Goal: Navigation & Orientation: Find specific page/section

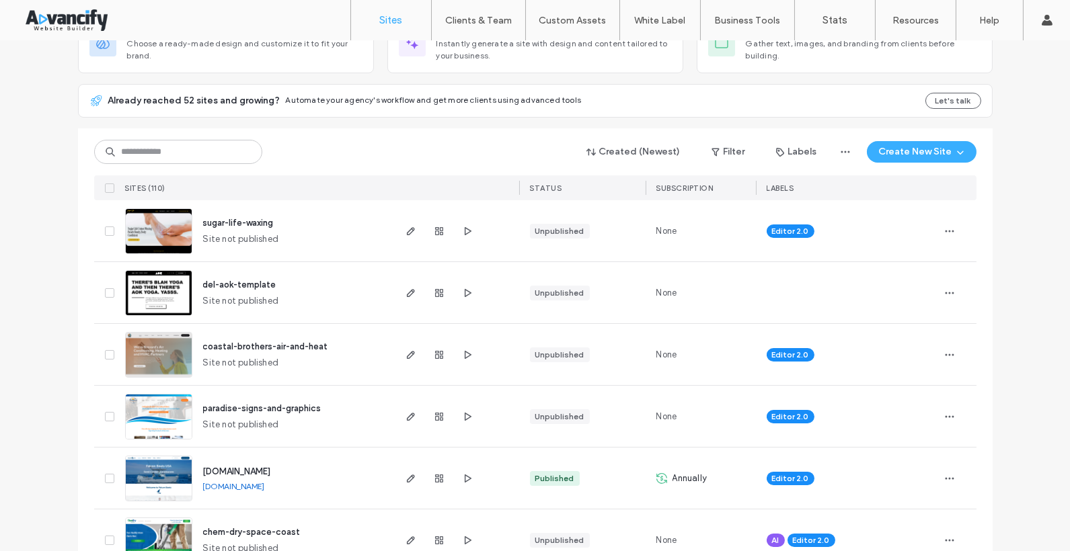
scroll to position [180, 0]
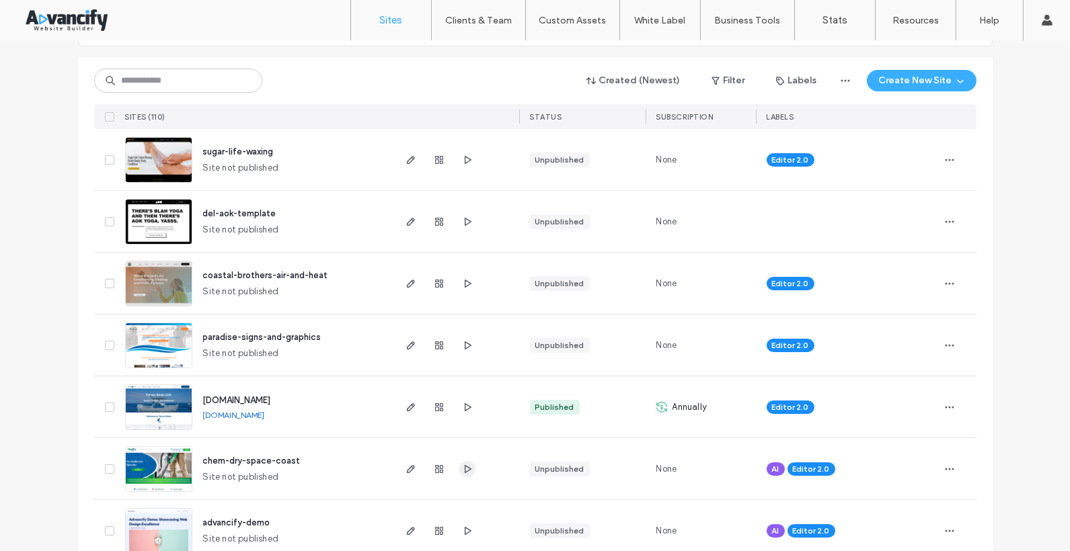
click at [464, 467] on use "button" at bounding box center [467, 469] width 7 height 8
click at [406, 465] on use "button" at bounding box center [410, 469] width 8 height 8
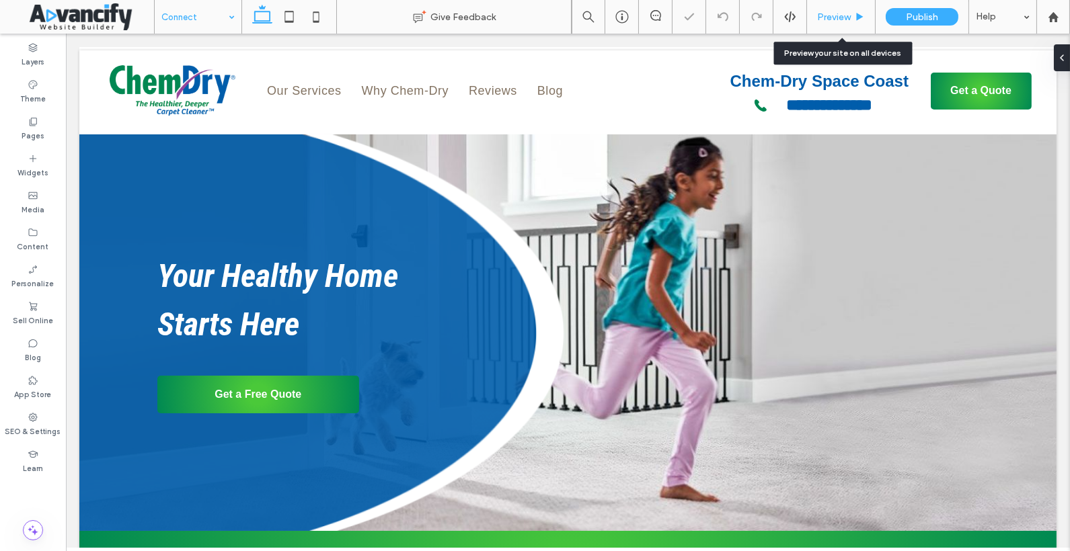
click at [833, 12] on span "Preview" at bounding box center [834, 16] width 34 height 11
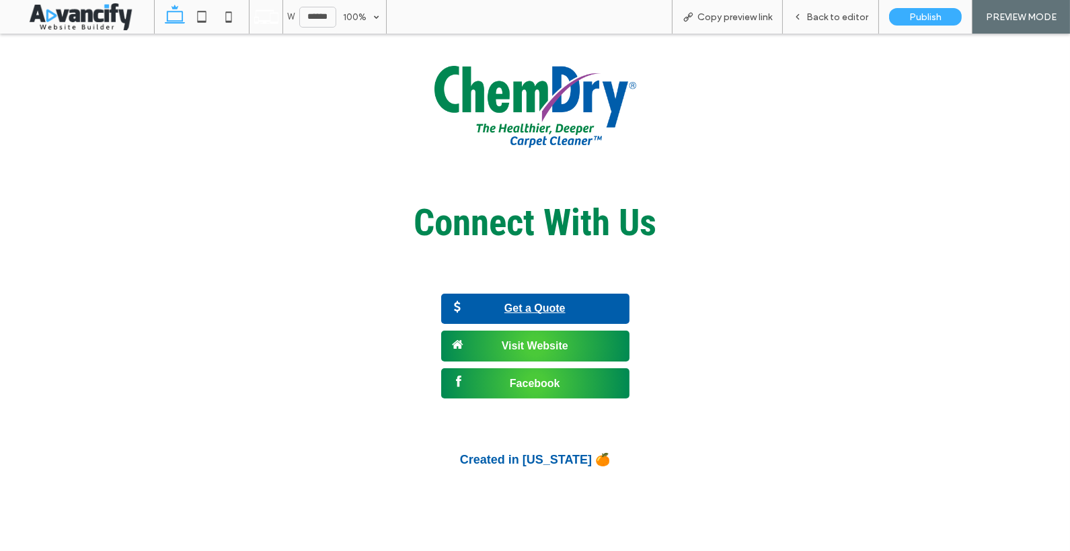
click at [556, 309] on span "Get a Quote" at bounding box center [535, 309] width 71 height 26
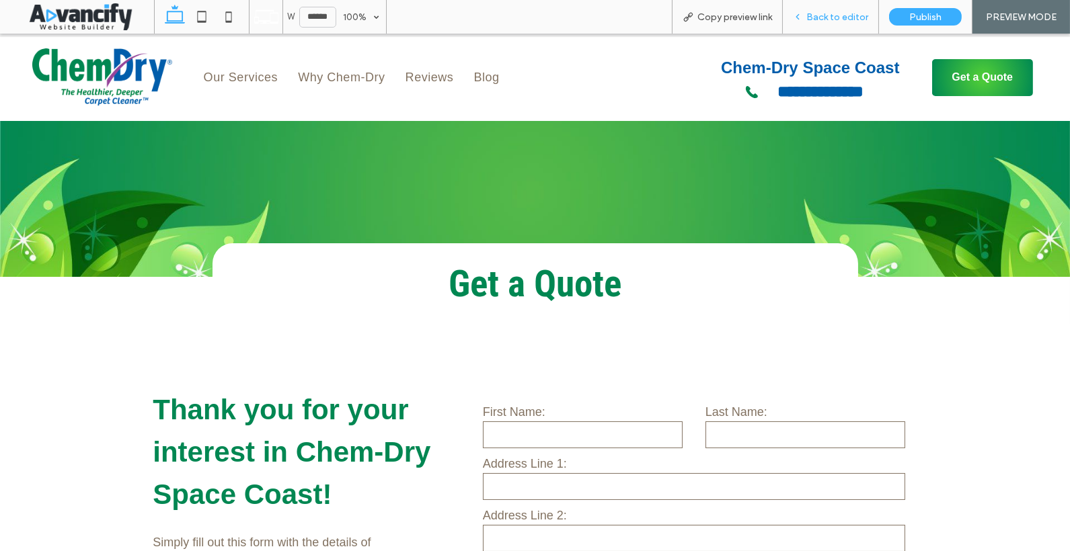
click at [826, 28] on div "Back to editor" at bounding box center [831, 17] width 96 height 34
click at [820, 26] on div "Back to editor" at bounding box center [831, 17] width 96 height 34
click at [814, 13] on span "Back to editor" at bounding box center [837, 16] width 62 height 11
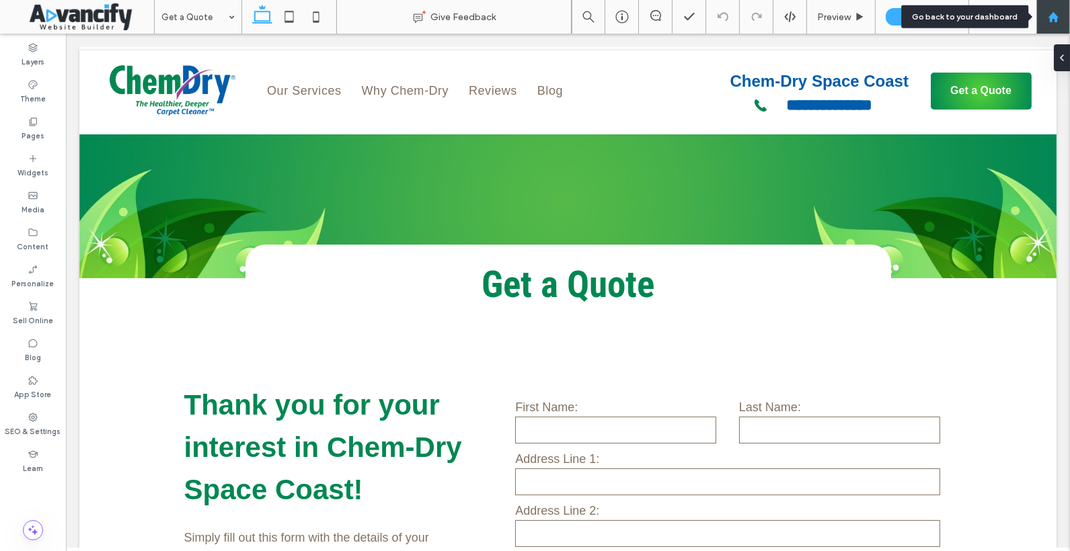
click at [1046, 26] on div at bounding box center [1053, 17] width 34 height 34
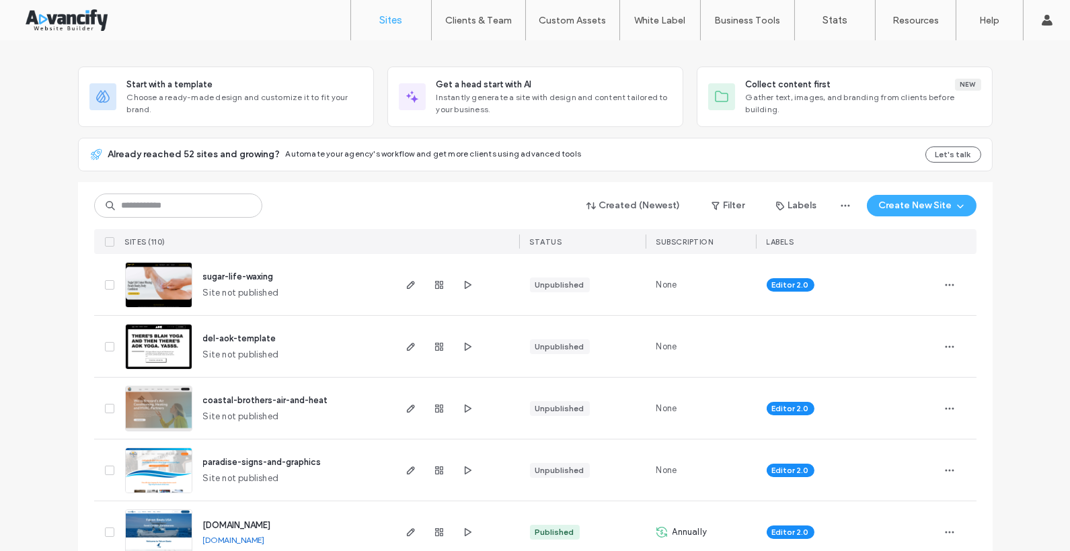
scroll to position [56, 0]
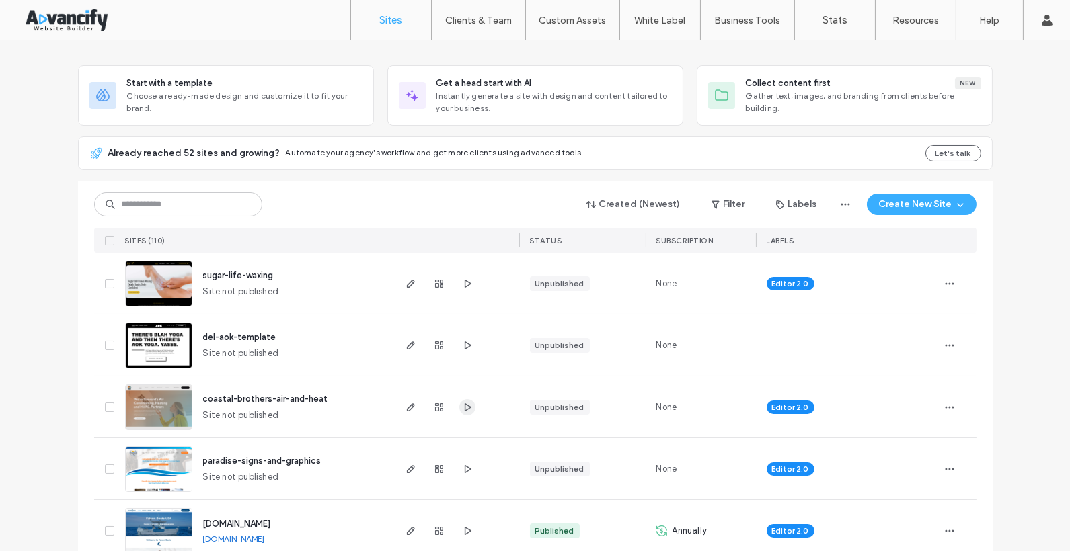
click at [462, 405] on icon "button" at bounding box center [467, 407] width 11 height 11
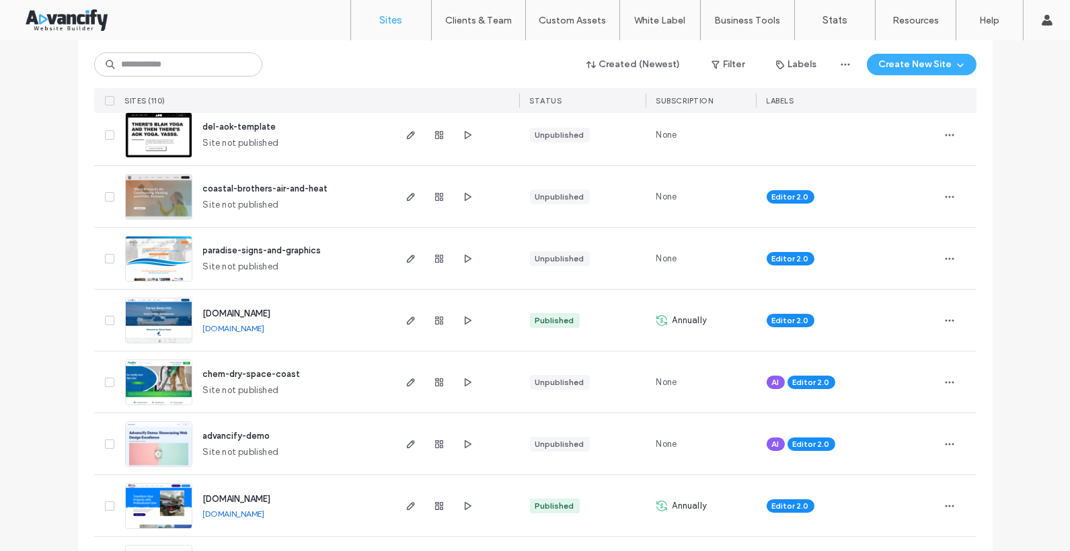
scroll to position [270, 0]
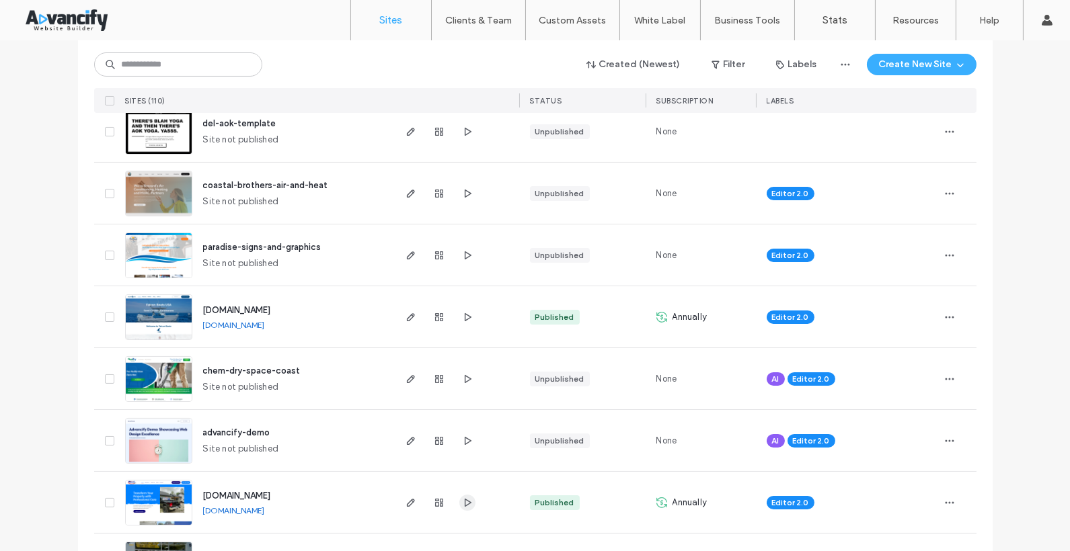
click at [465, 498] on icon "button" at bounding box center [467, 503] width 11 height 11
